Goal: Information Seeking & Learning: Find specific fact

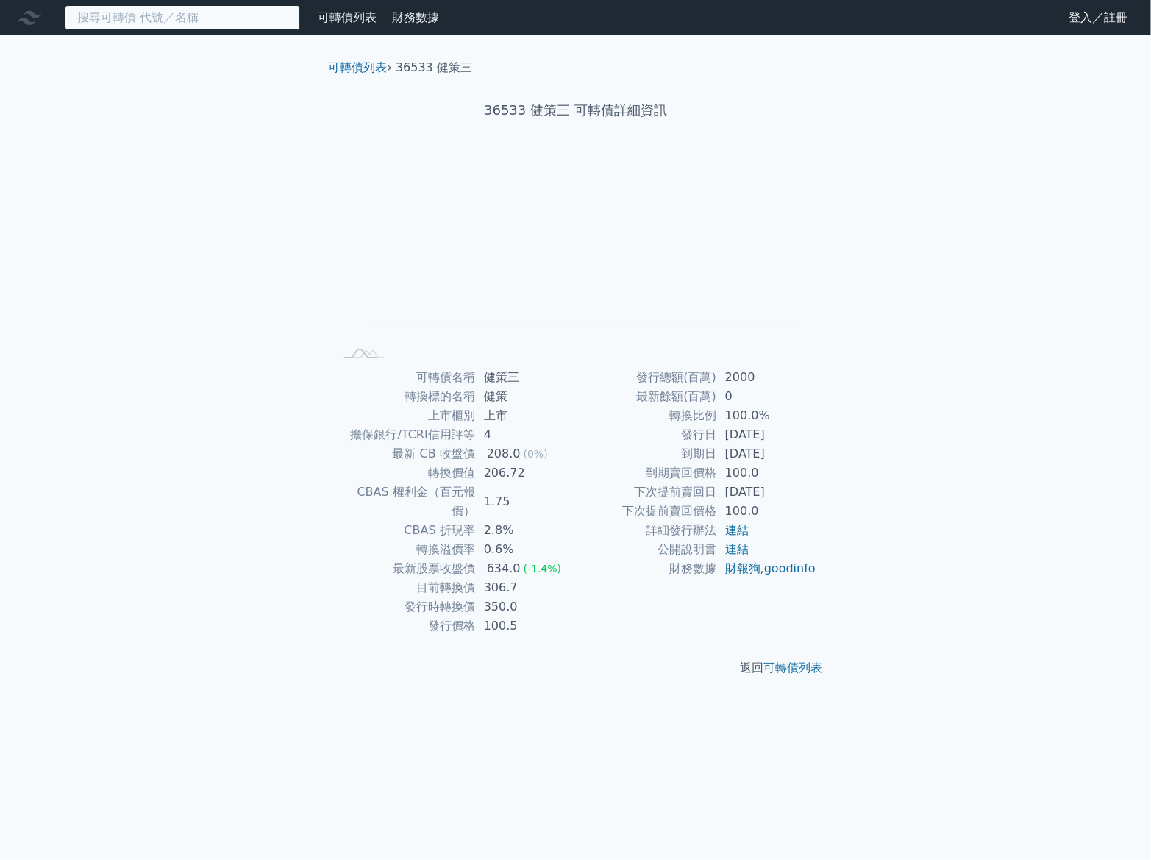
click at [210, 10] on input at bounding box center [182, 17] width 235 height 25
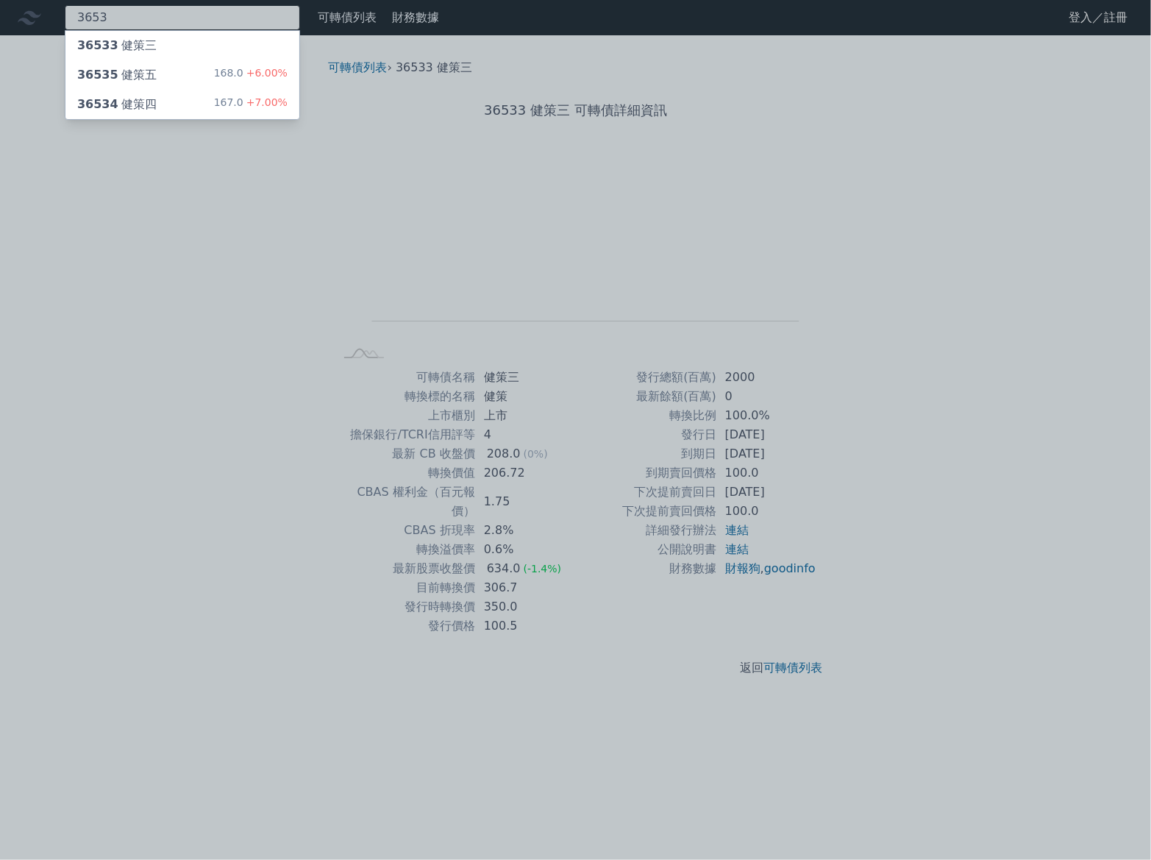
type input "3653"
click at [152, 79] on div "36535 健策五 168.0 +6.00%" at bounding box center [182, 74] width 234 height 29
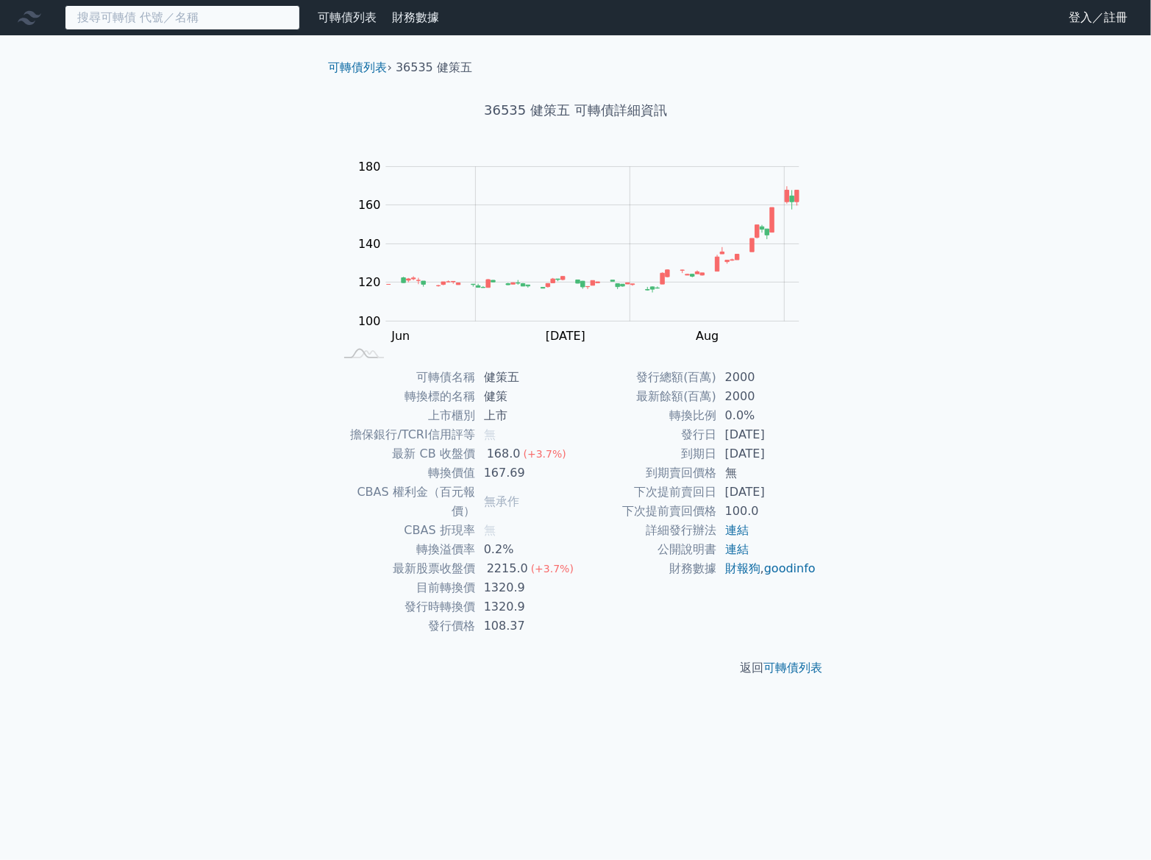
click at [224, 26] on input at bounding box center [182, 17] width 235 height 25
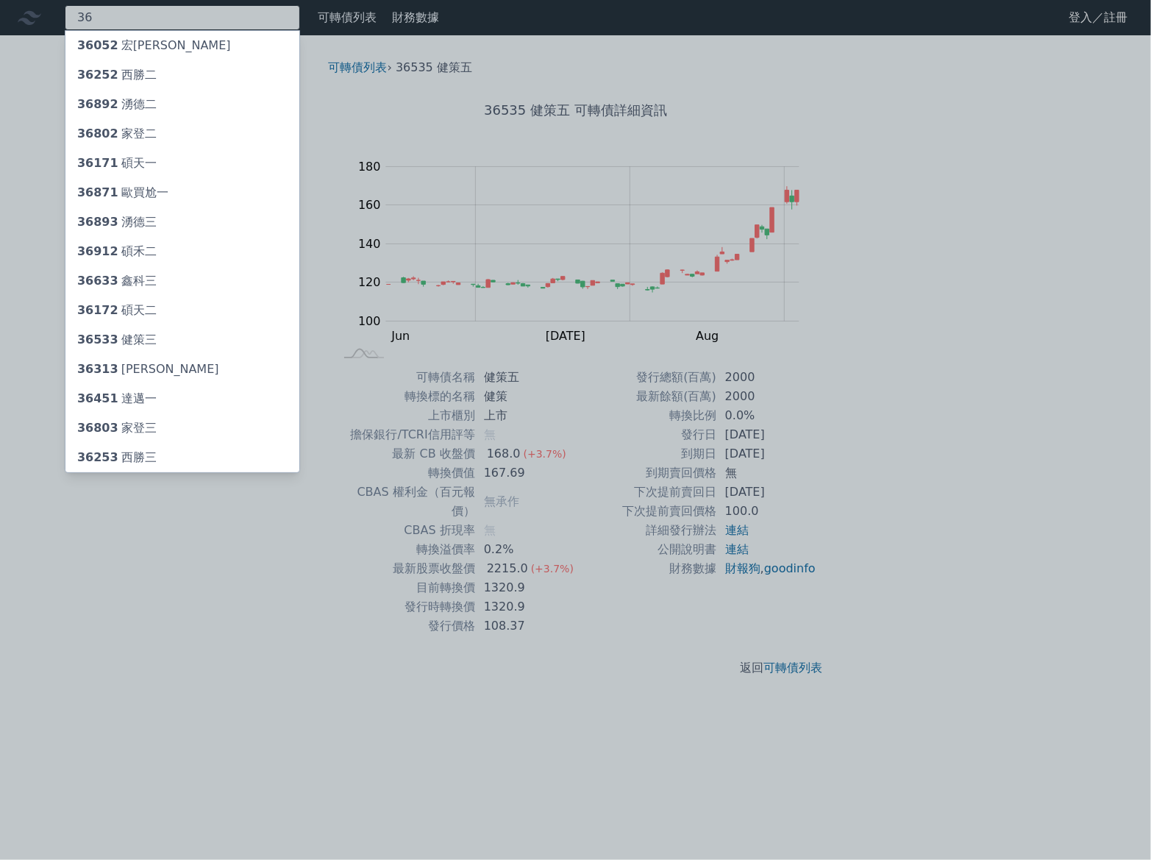
type input "3"
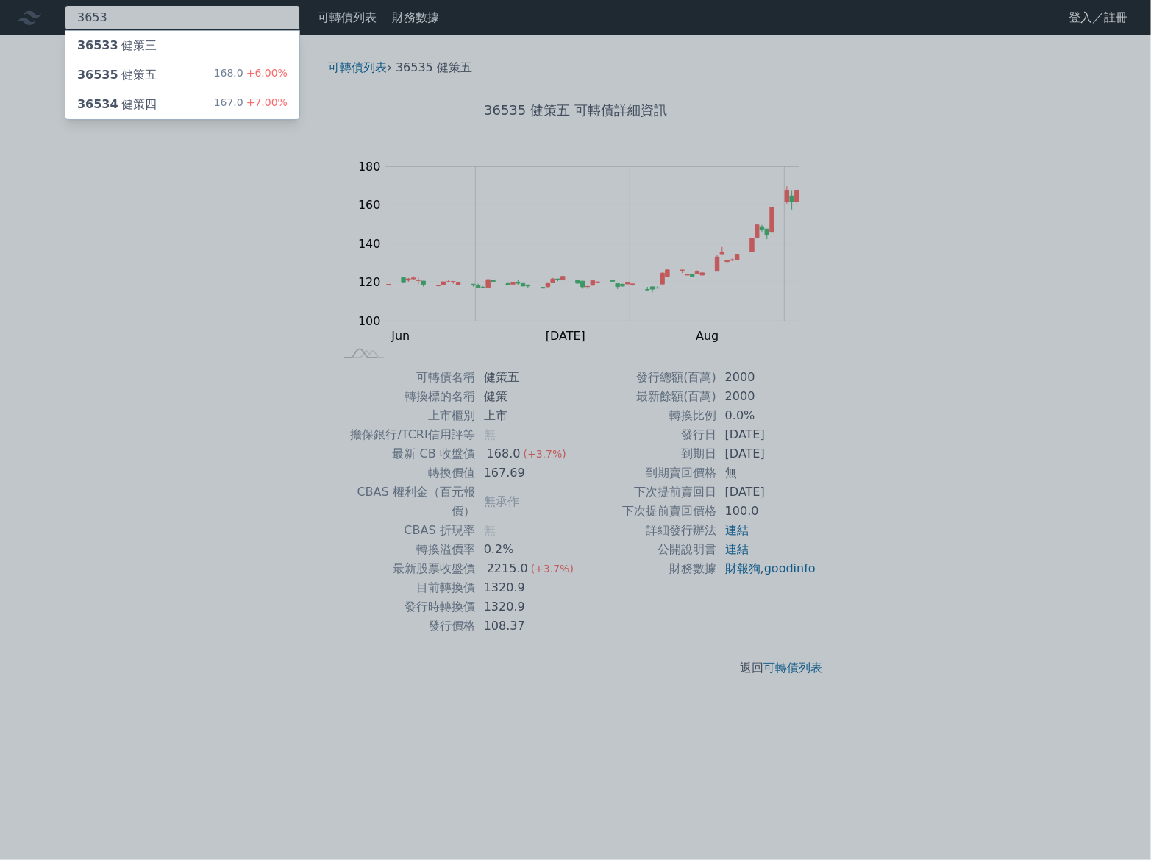
type input "3653"
click at [171, 99] on div "36534 健策四 167.0 +7.00%" at bounding box center [182, 104] width 234 height 29
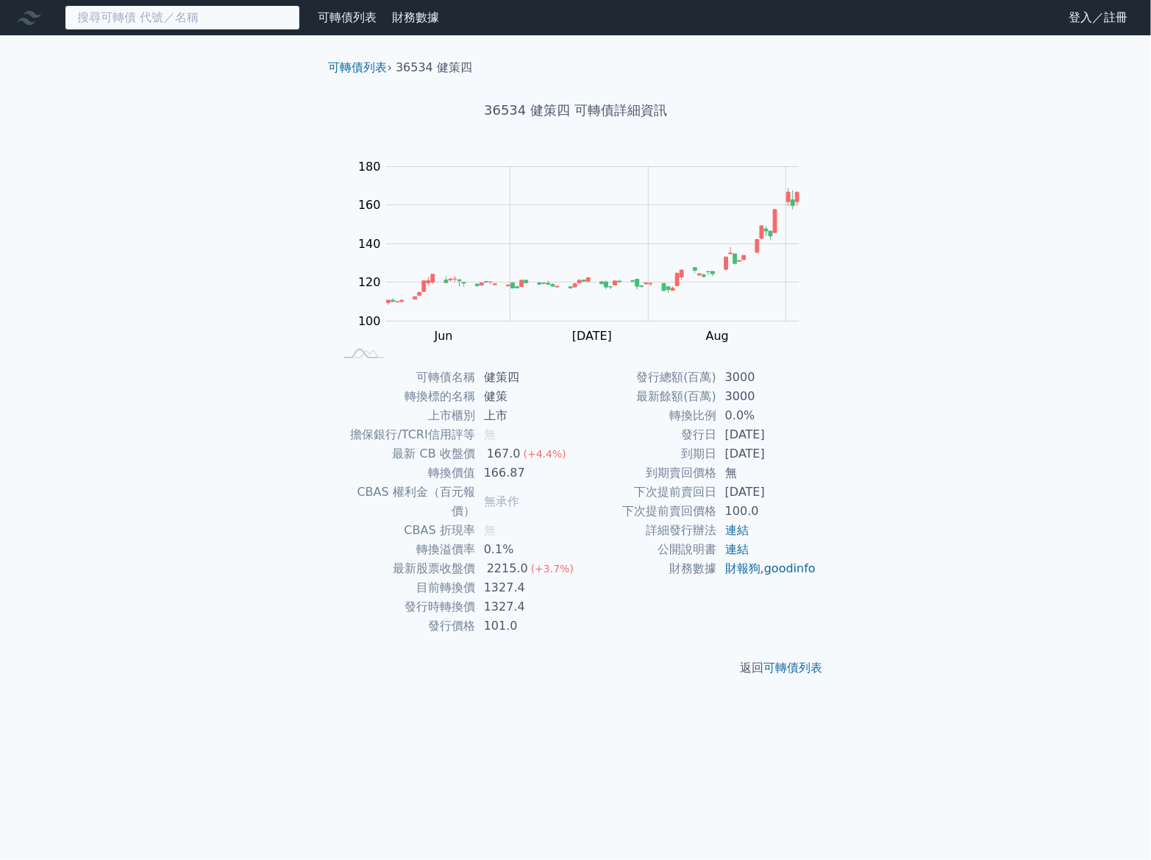
click at [215, 17] on input at bounding box center [182, 17] width 235 height 25
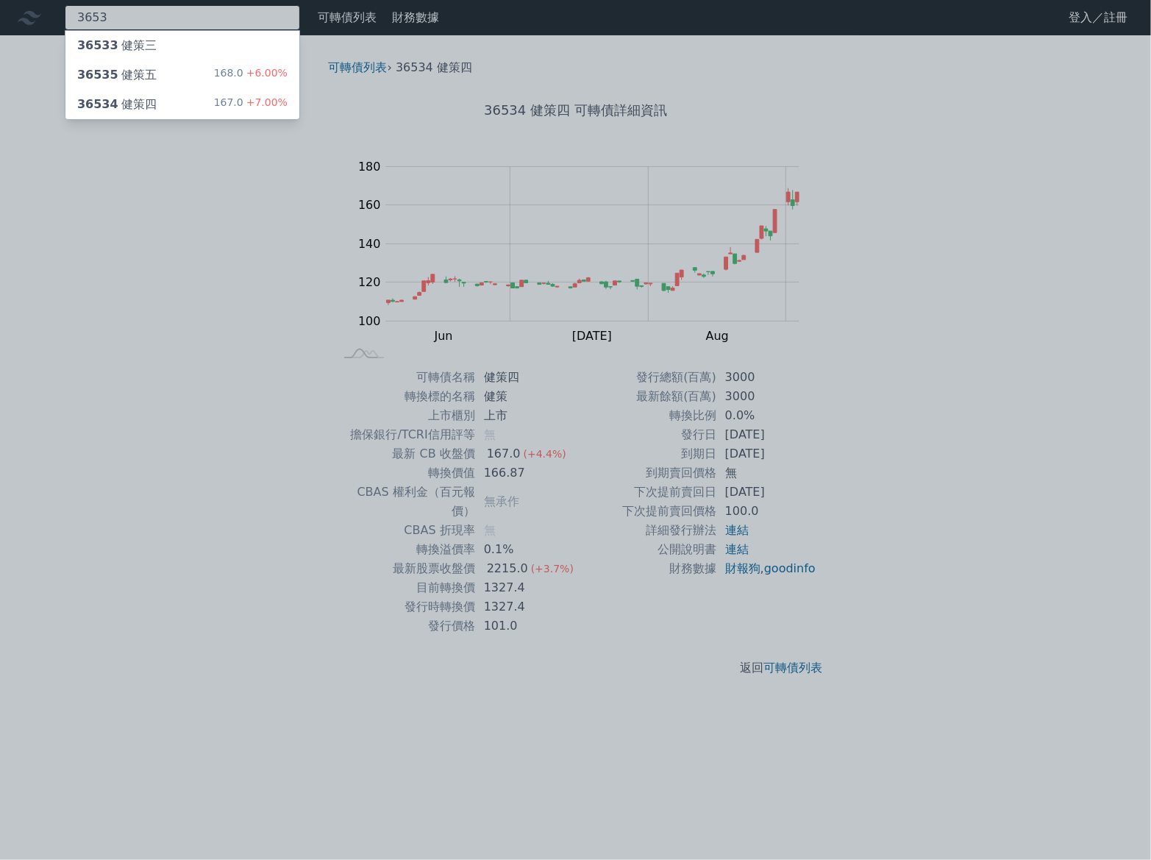
type input "3653"
click at [132, 44] on div "36533 健策三" at bounding box center [116, 46] width 79 height 18
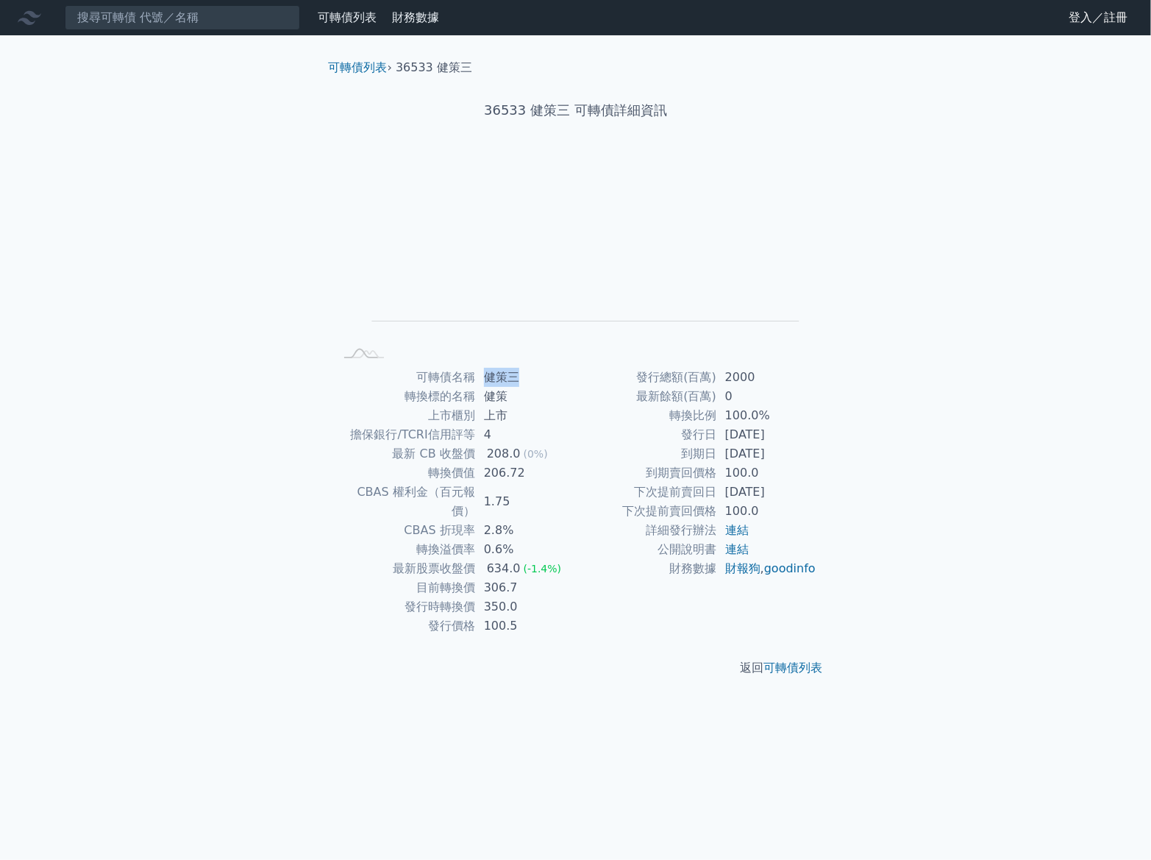
drag, startPoint x: 505, startPoint y: 384, endPoint x: 482, endPoint y: 380, distance: 23.1
click at [482, 380] on td "健策三" at bounding box center [525, 377] width 101 height 19
copy td "健策三"
